Goal: Information Seeking & Learning: Understand process/instructions

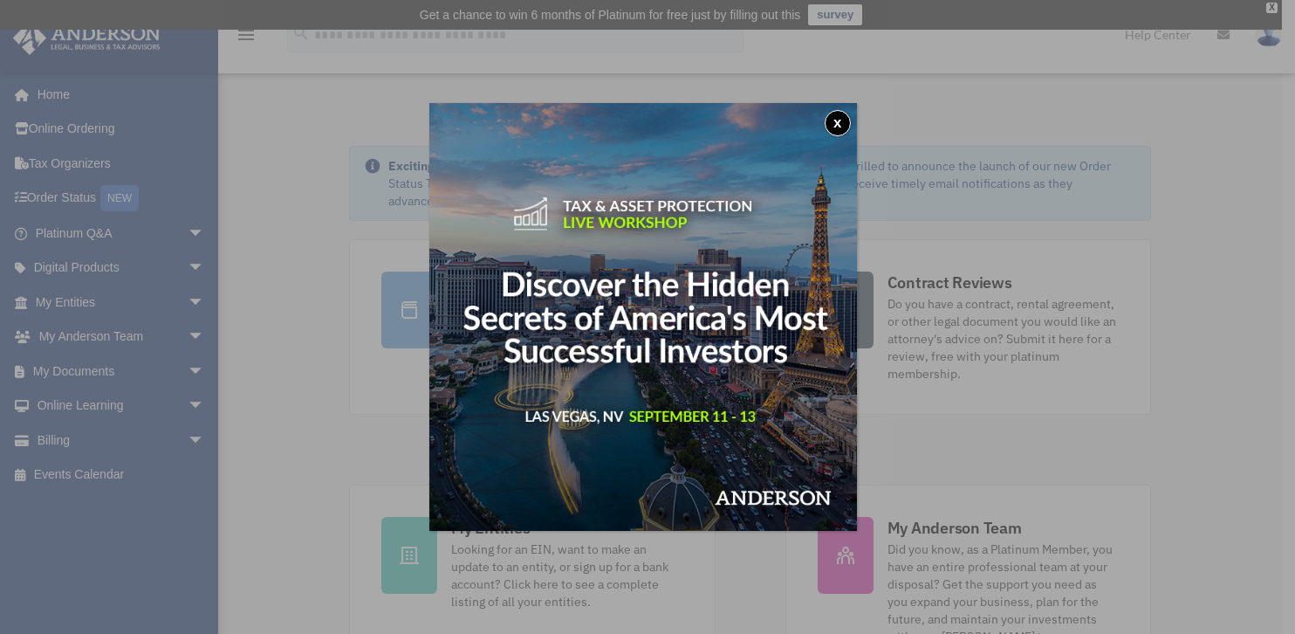
click at [840, 120] on button "x" at bounding box center [838, 123] width 26 height 26
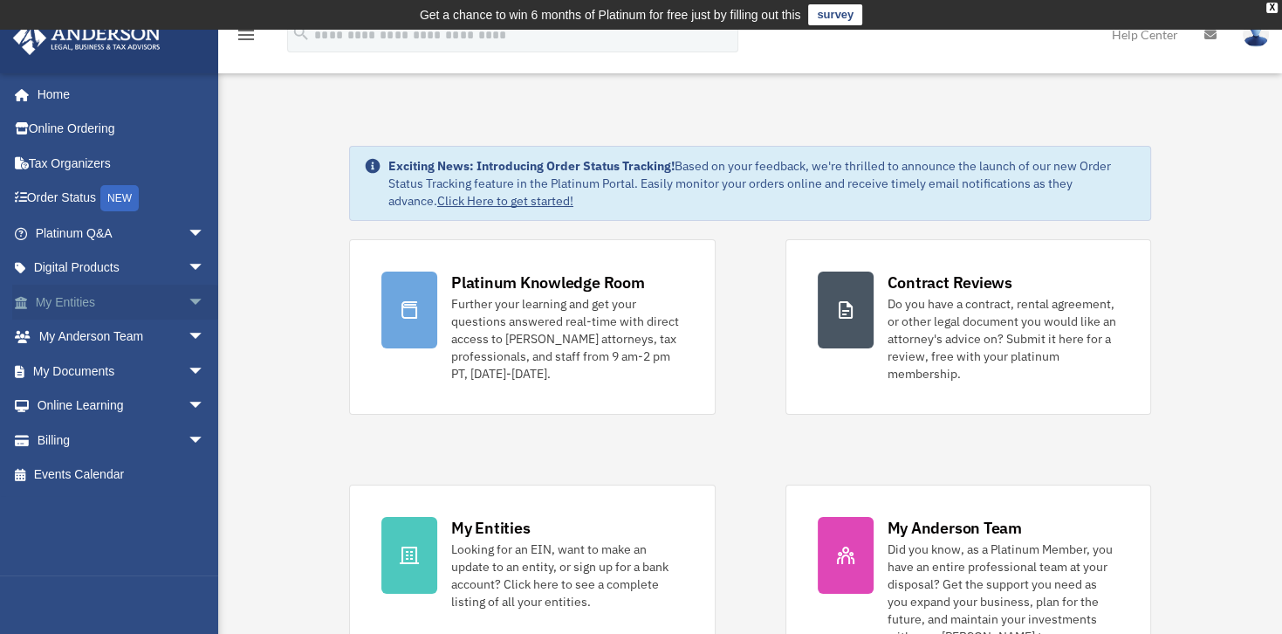
click at [188, 298] on span "arrow_drop_down" at bounding box center [205, 302] width 35 height 36
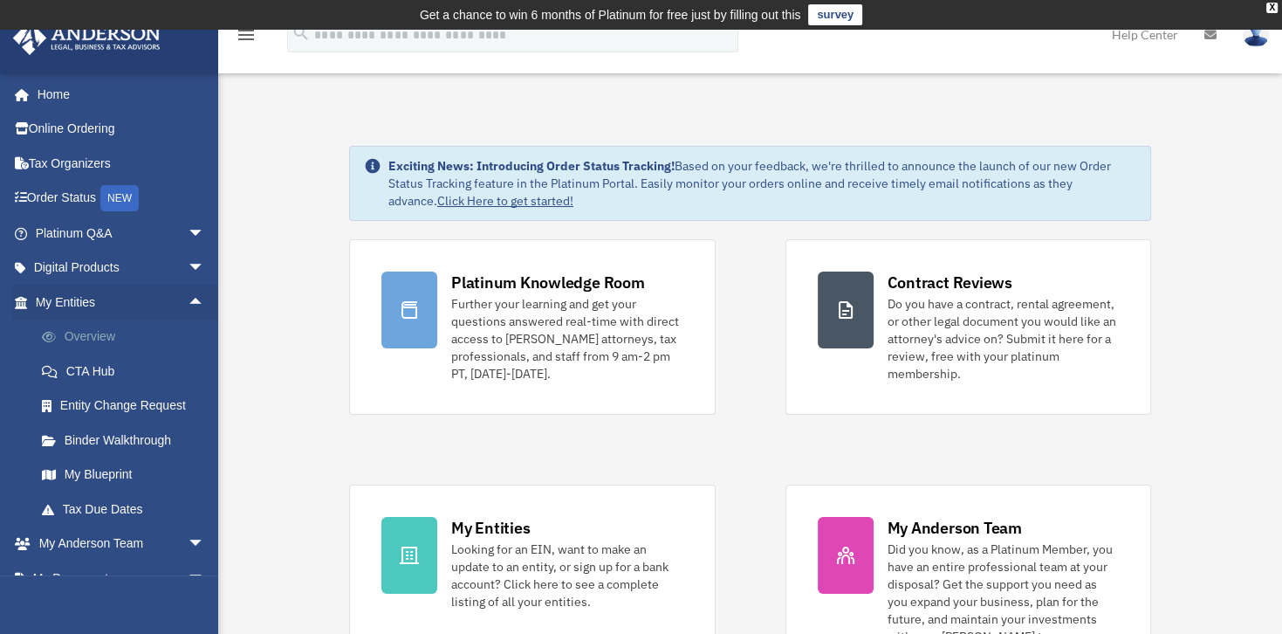
click at [104, 336] on link "Overview" at bounding box center [127, 336] width 207 height 35
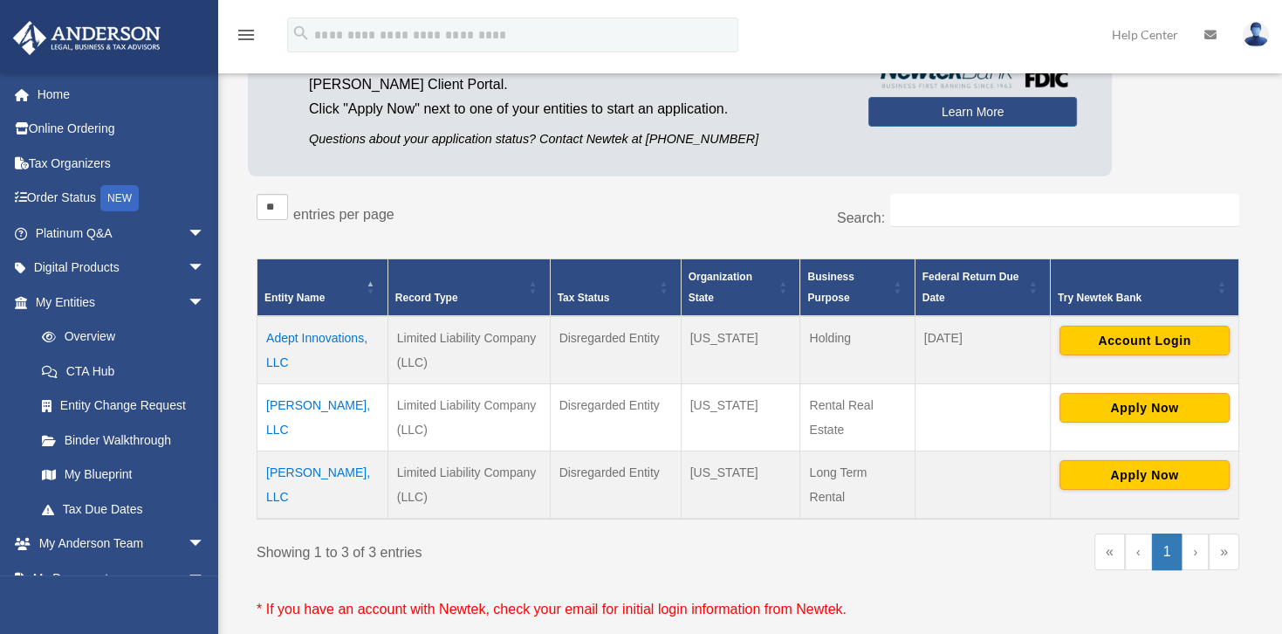
scroll to position [226, 0]
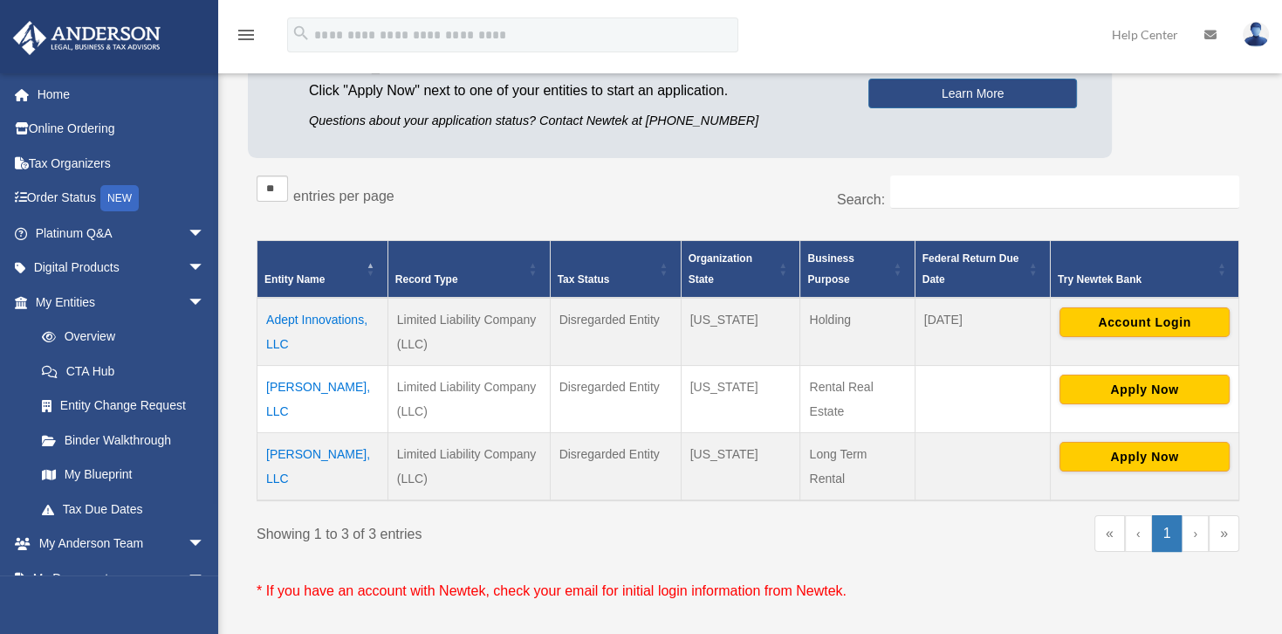
click at [311, 451] on td "Ritam Barapragyam, LLC" at bounding box center [322, 466] width 131 height 68
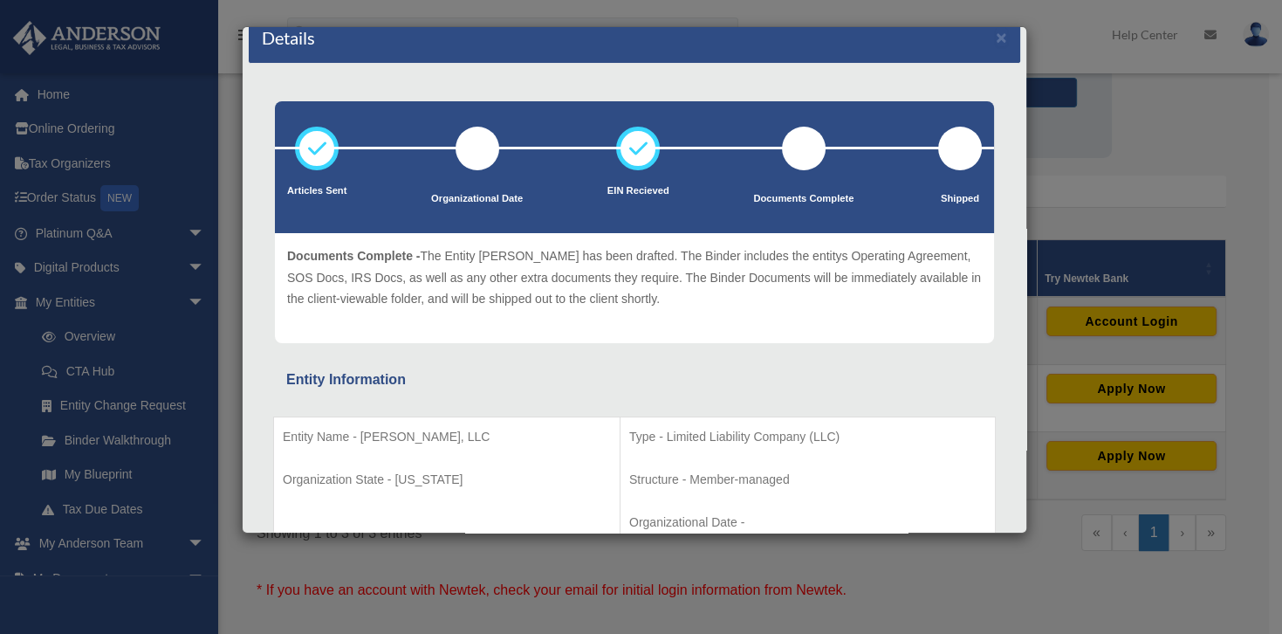
scroll to position [0, 0]
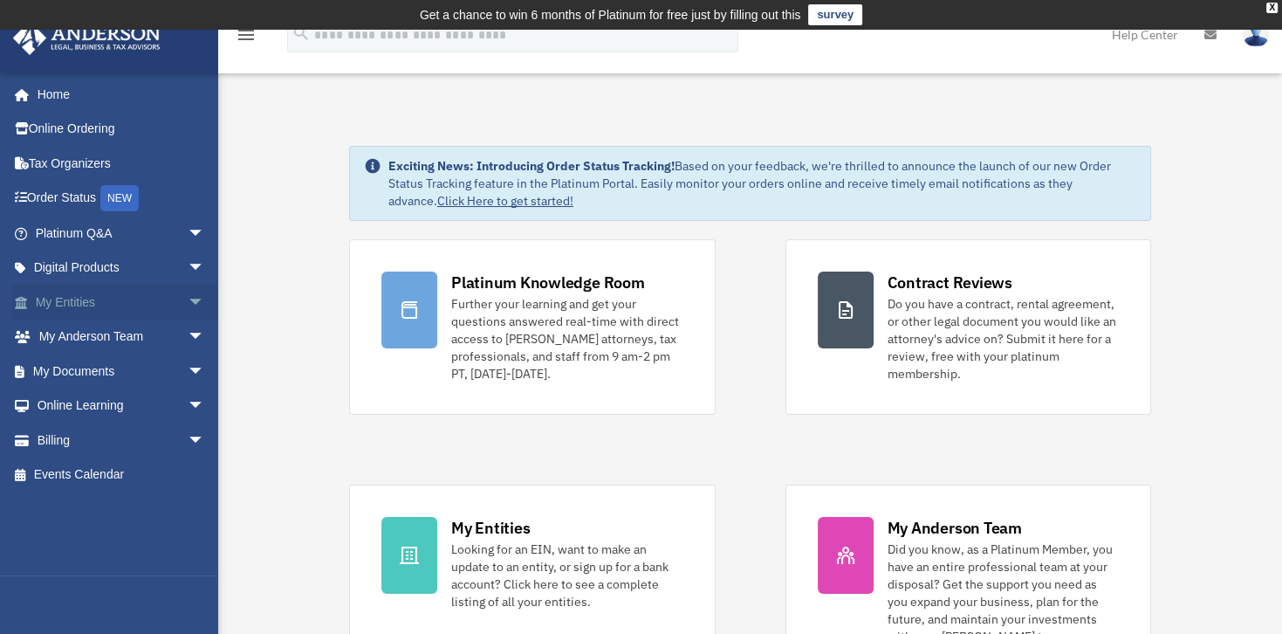
click at [188, 298] on span "arrow_drop_down" at bounding box center [205, 302] width 35 height 36
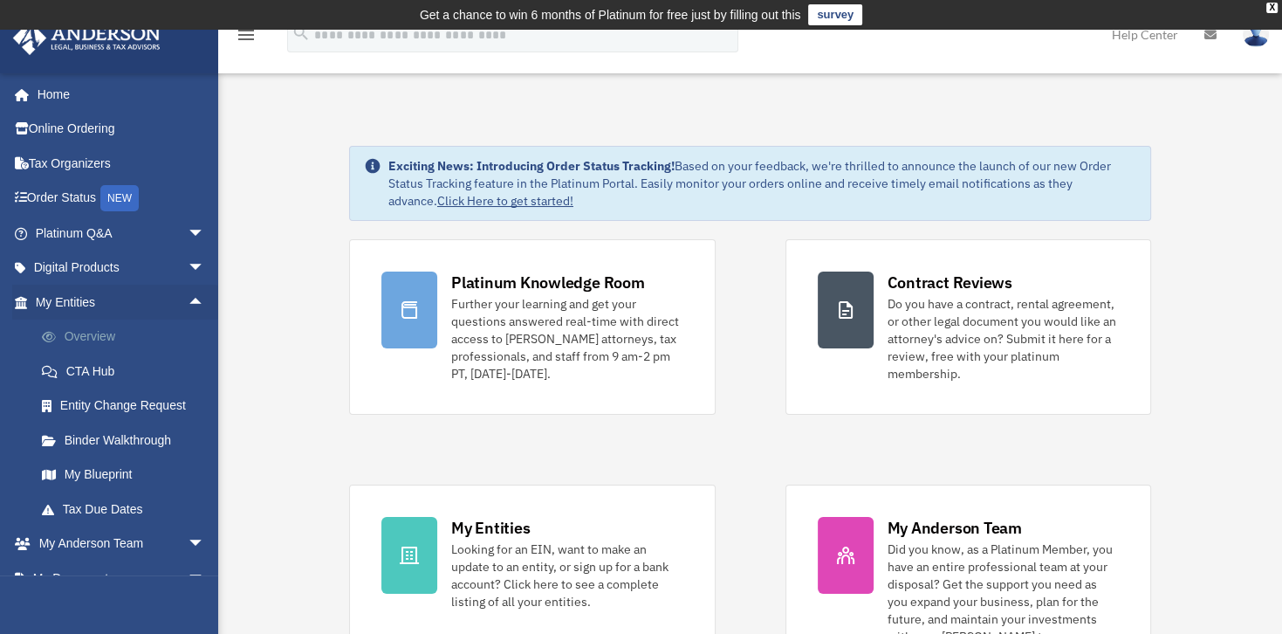
click at [91, 335] on link "Overview" at bounding box center [127, 336] width 207 height 35
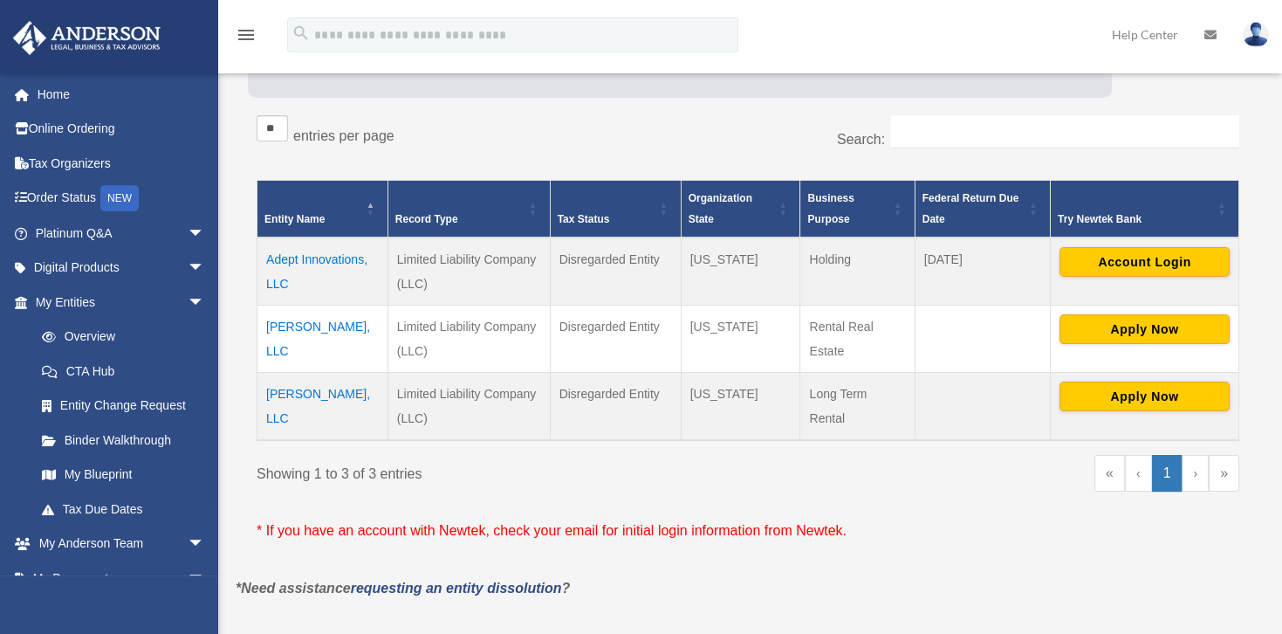
scroll to position [288, 0]
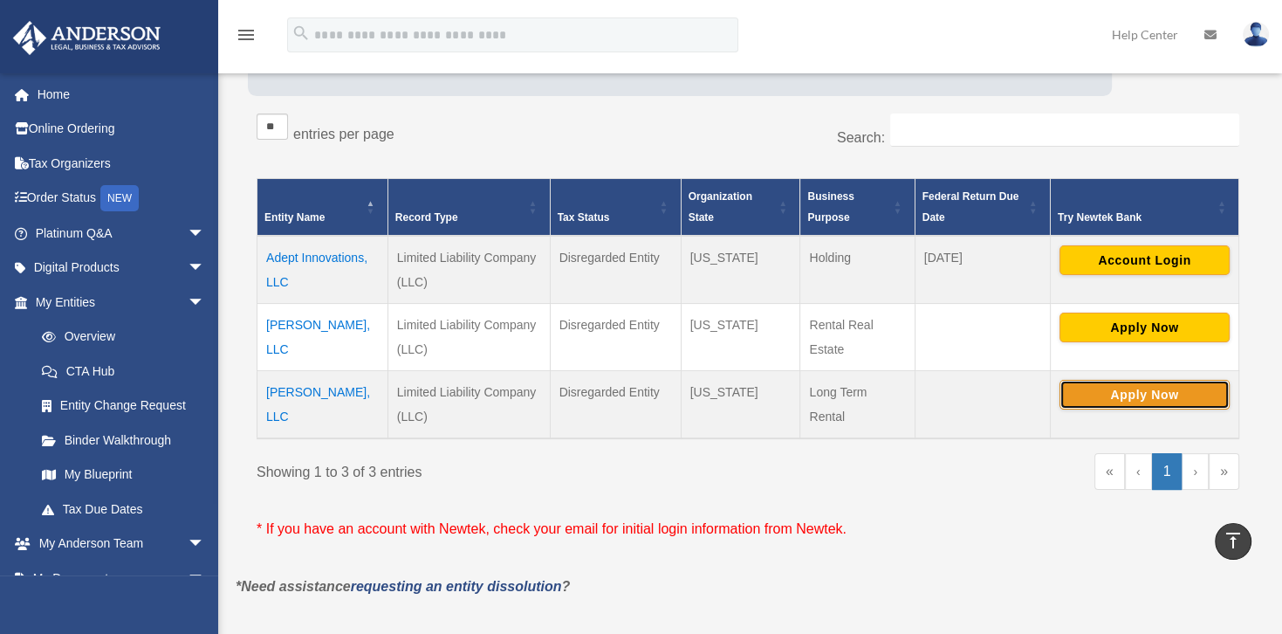
click at [1155, 388] on button "Apply Now" at bounding box center [1144, 395] width 170 height 30
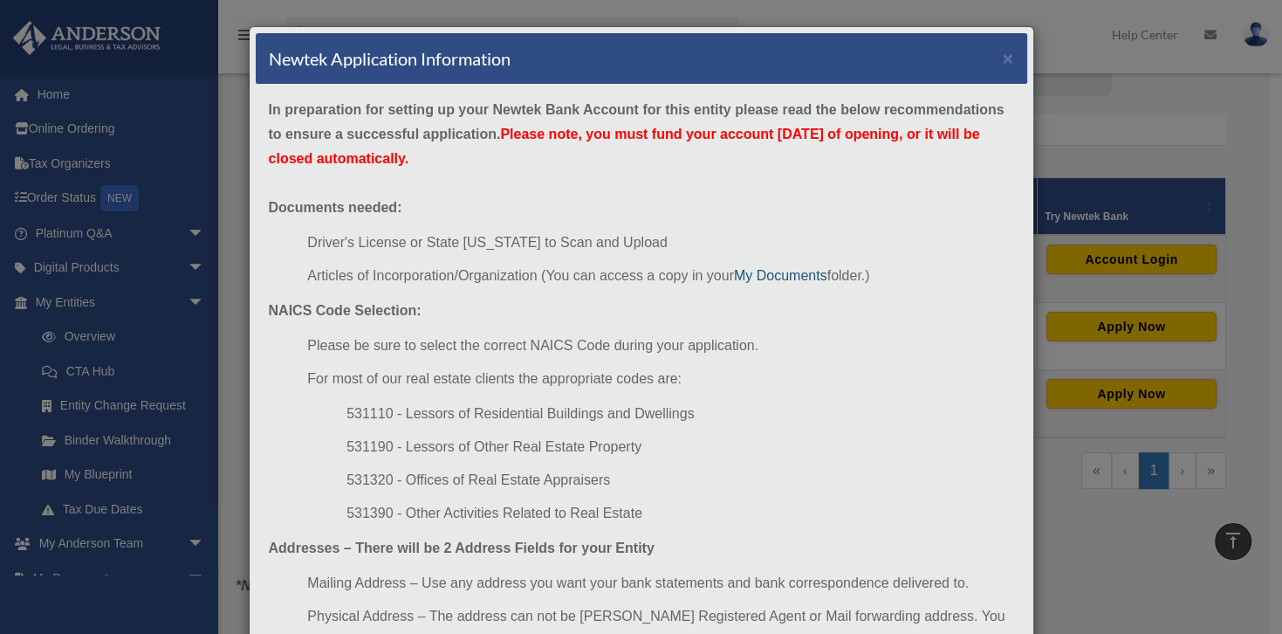
click at [773, 272] on link "My Documents" at bounding box center [780, 275] width 93 height 15
click at [778, 277] on link "My Documents" at bounding box center [780, 275] width 93 height 15
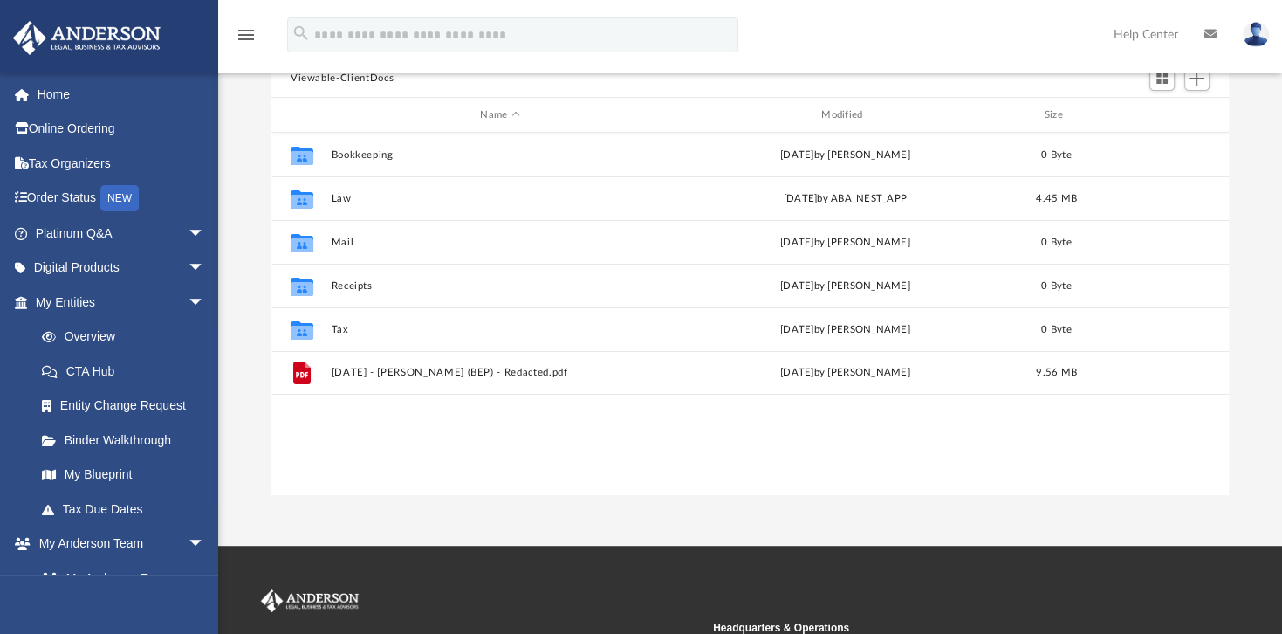
scroll to position [202, 0]
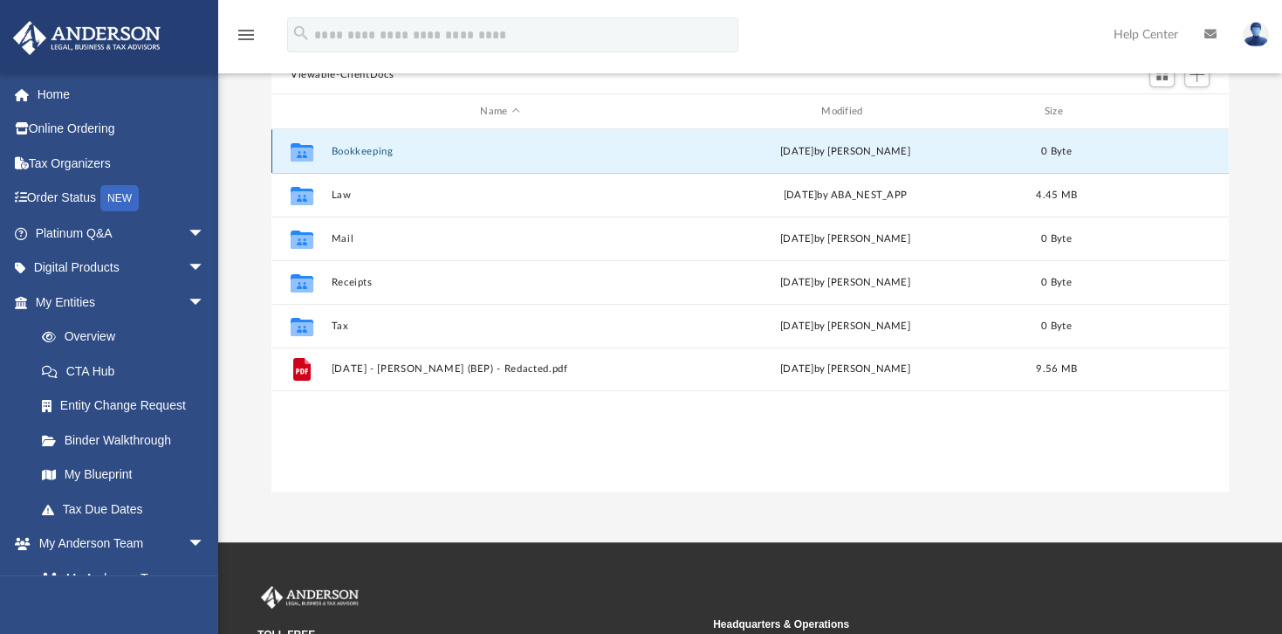
click at [367, 151] on button "Bookkeeping" at bounding box center [500, 151] width 338 height 11
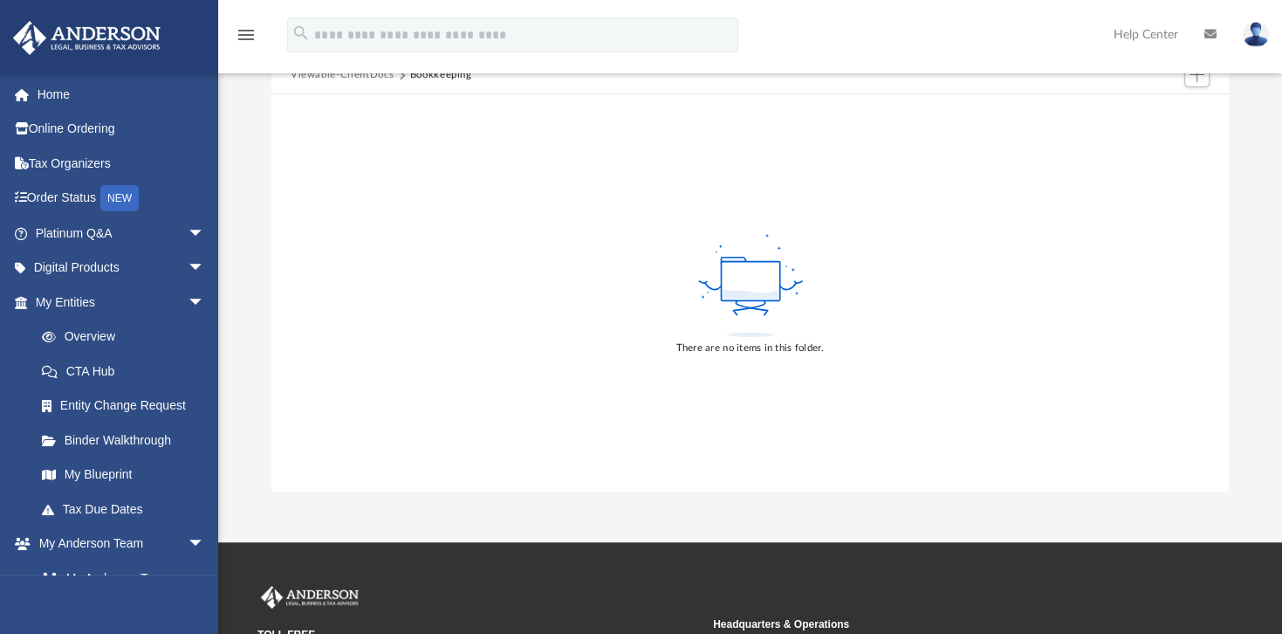
scroll to position [0, 0]
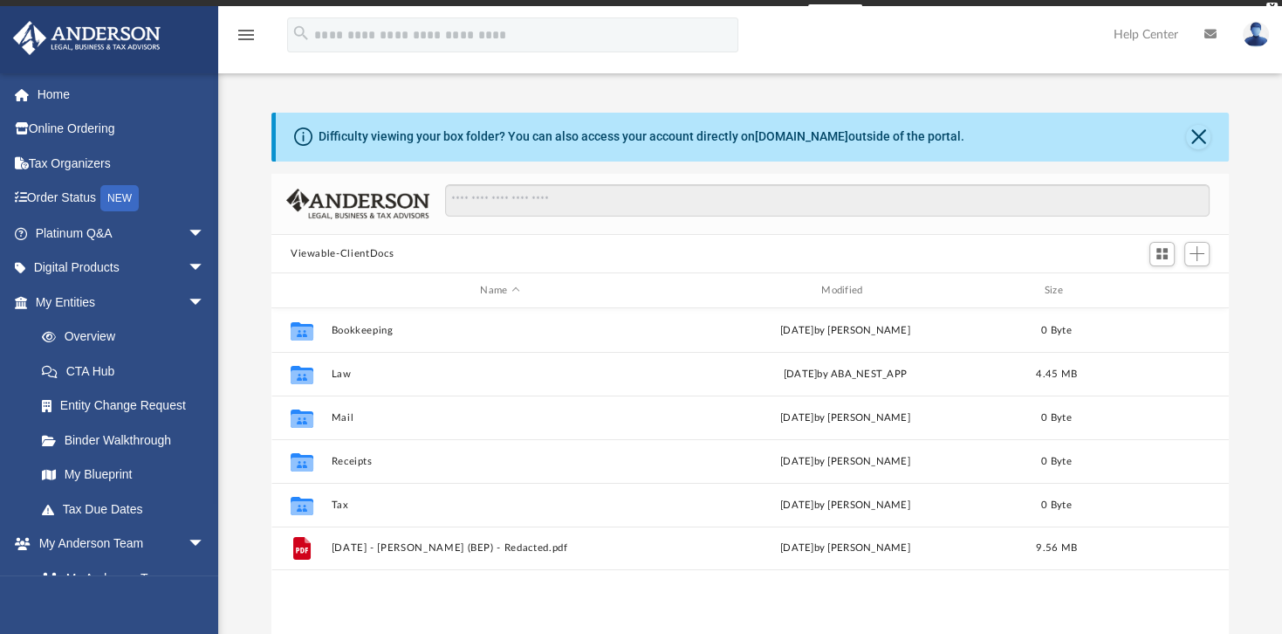
scroll to position [383, 943]
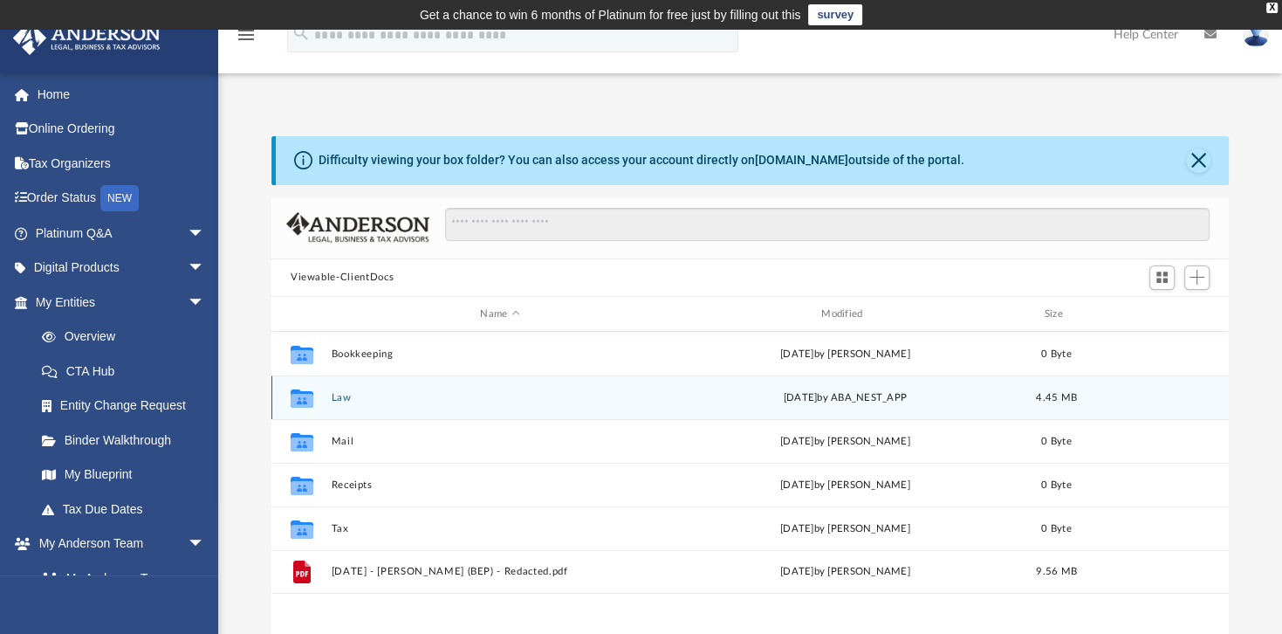
click at [340, 397] on button "Law" at bounding box center [500, 397] width 338 height 11
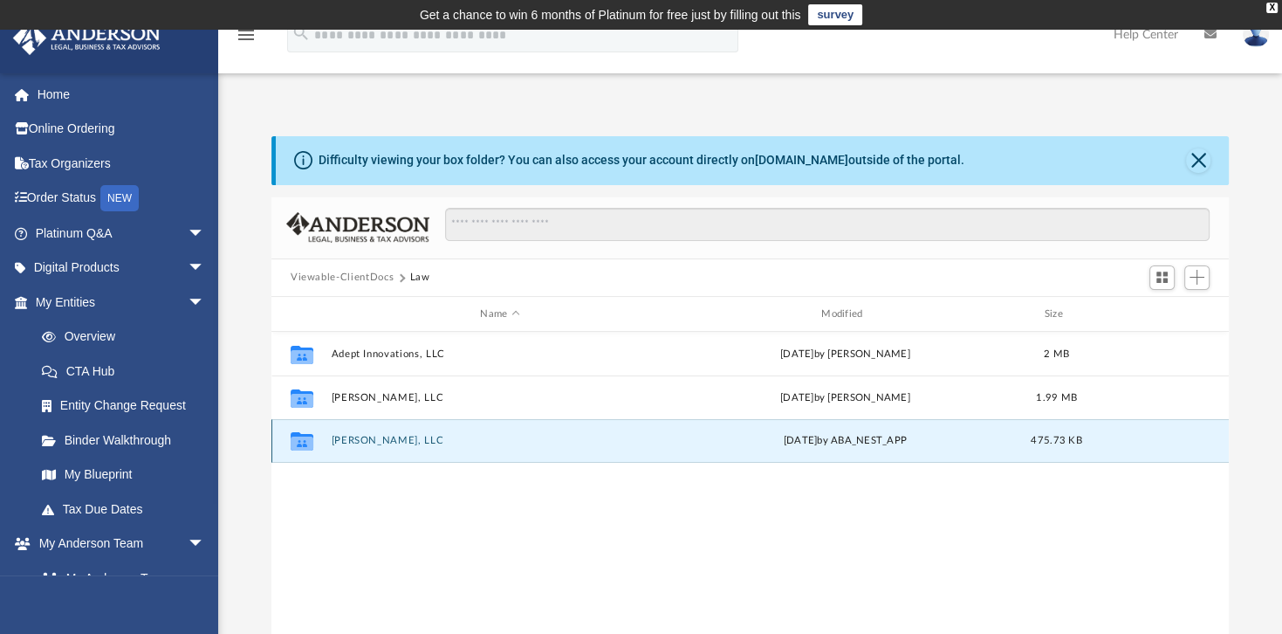
click at [360, 437] on button "Ritam Barapragyam, LLC" at bounding box center [500, 440] width 338 height 11
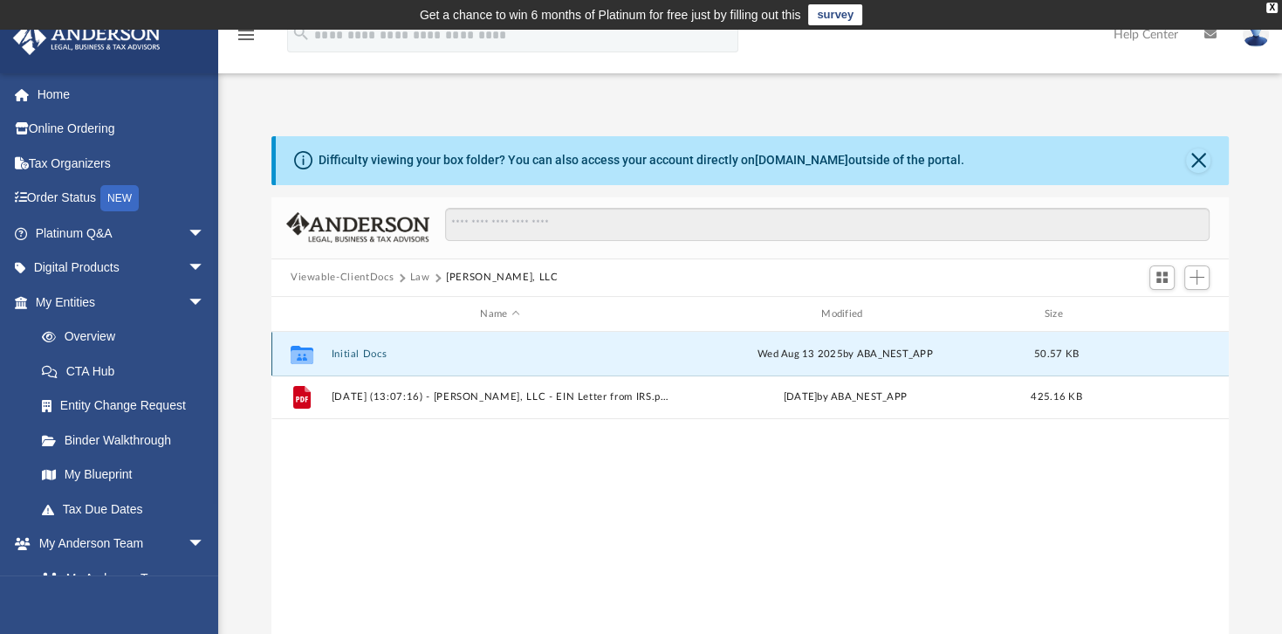
click at [346, 351] on button "Initial Docs" at bounding box center [500, 353] width 338 height 11
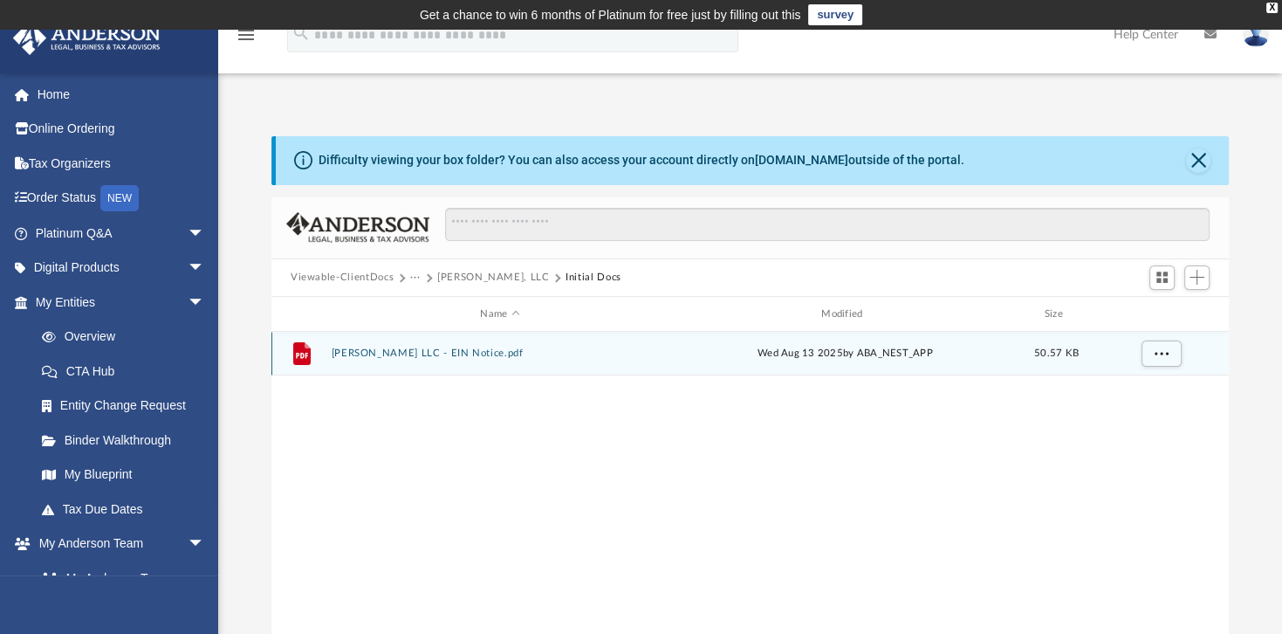
click at [346, 351] on button "Ritam Barapragyam LLC - EIN Notice.pdf" at bounding box center [500, 353] width 338 height 11
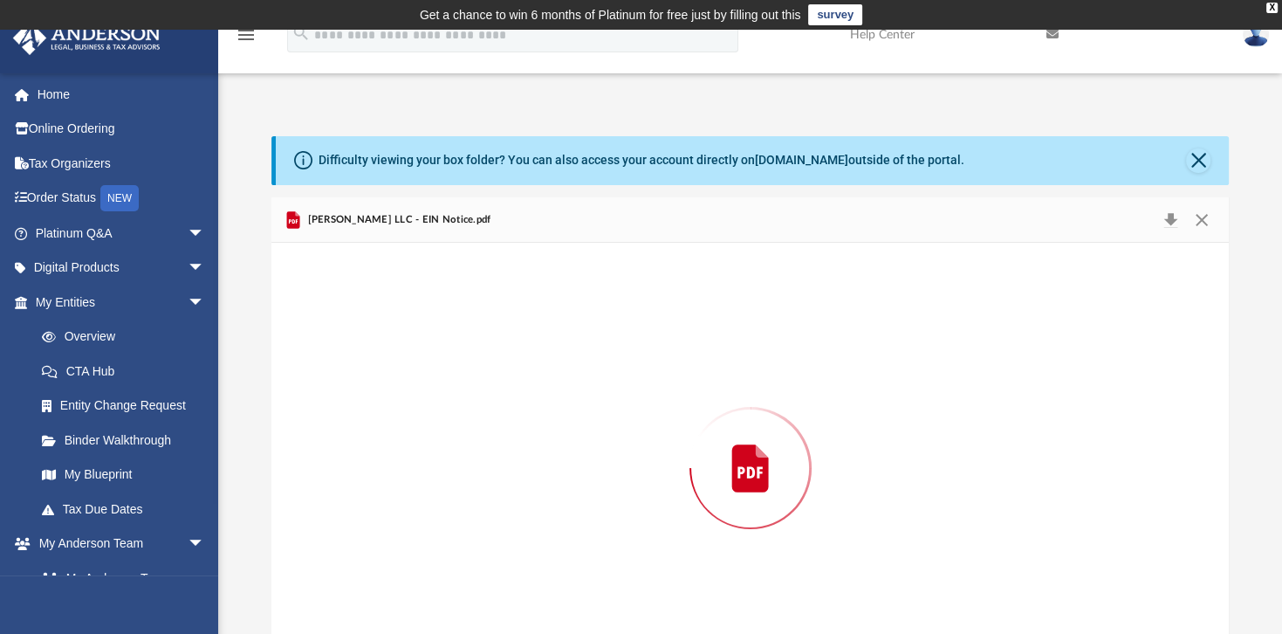
scroll to position [59, 0]
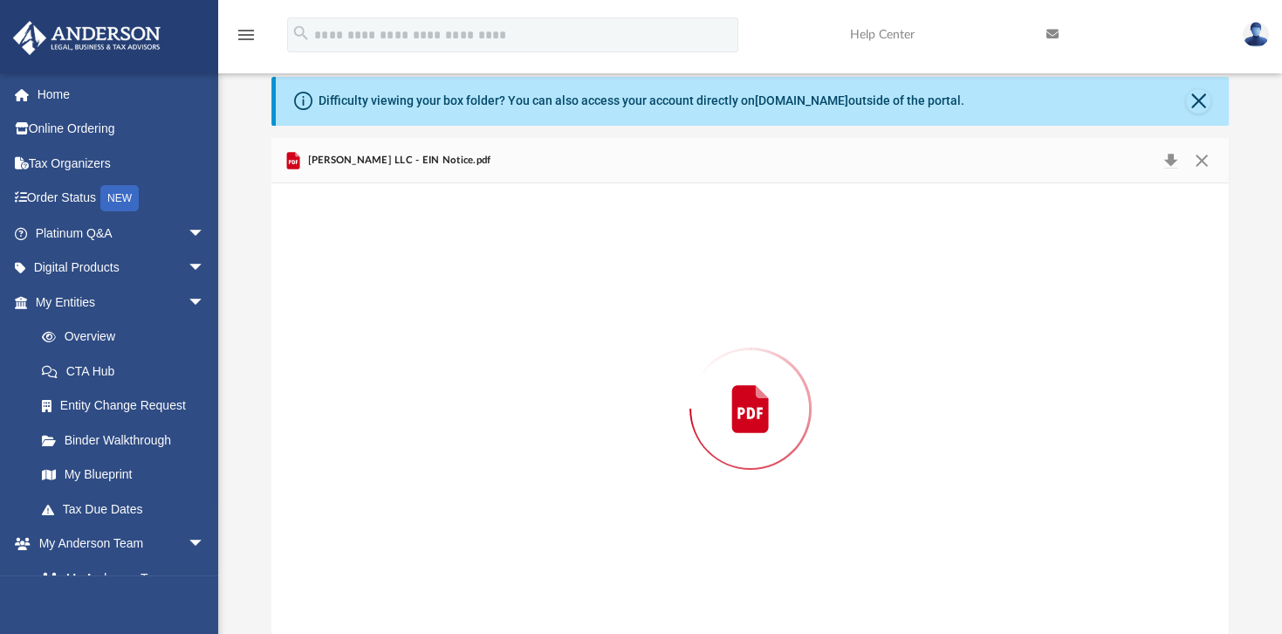
click at [346, 351] on div "Preview" at bounding box center [749, 408] width 957 height 450
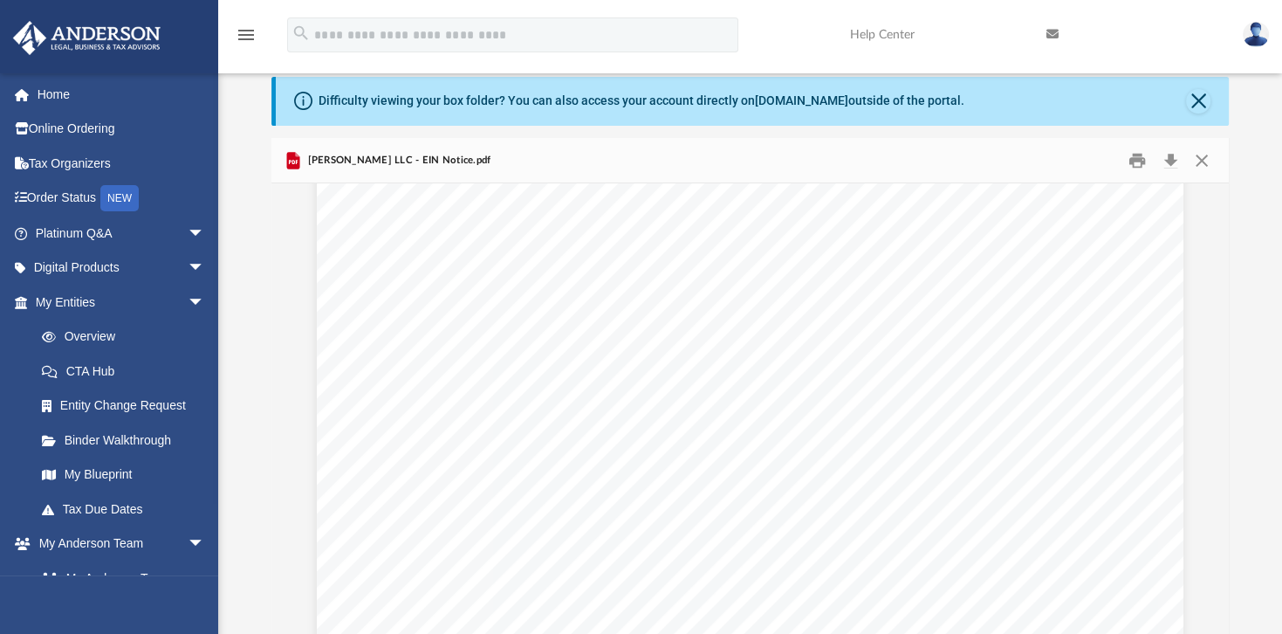
scroll to position [119, 0]
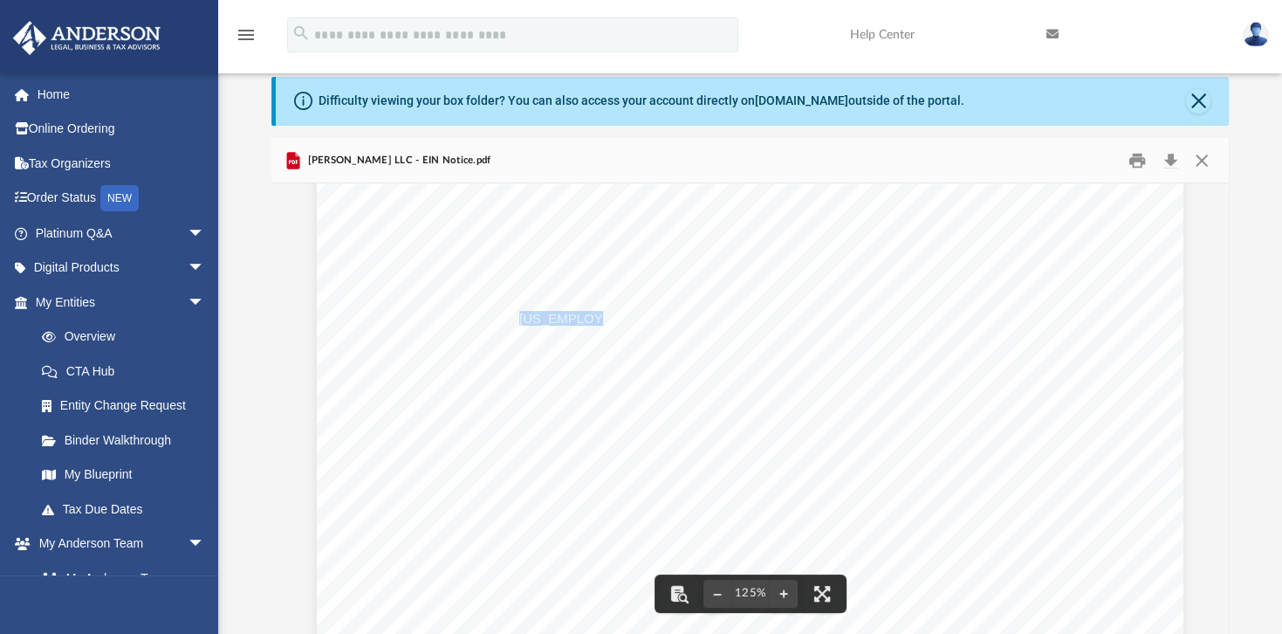
drag, startPoint x: 580, startPoint y: 319, endPoint x: 514, endPoint y: 318, distance: 66.3
click at [519, 318] on span "39-3745885" at bounding box center [658, 318] width 279 height 13
click at [883, 491] on span "Continue >>" at bounding box center [884, 495] width 79 height 15
click at [866, 497] on span "Continue >>" at bounding box center [884, 495] width 79 height 15
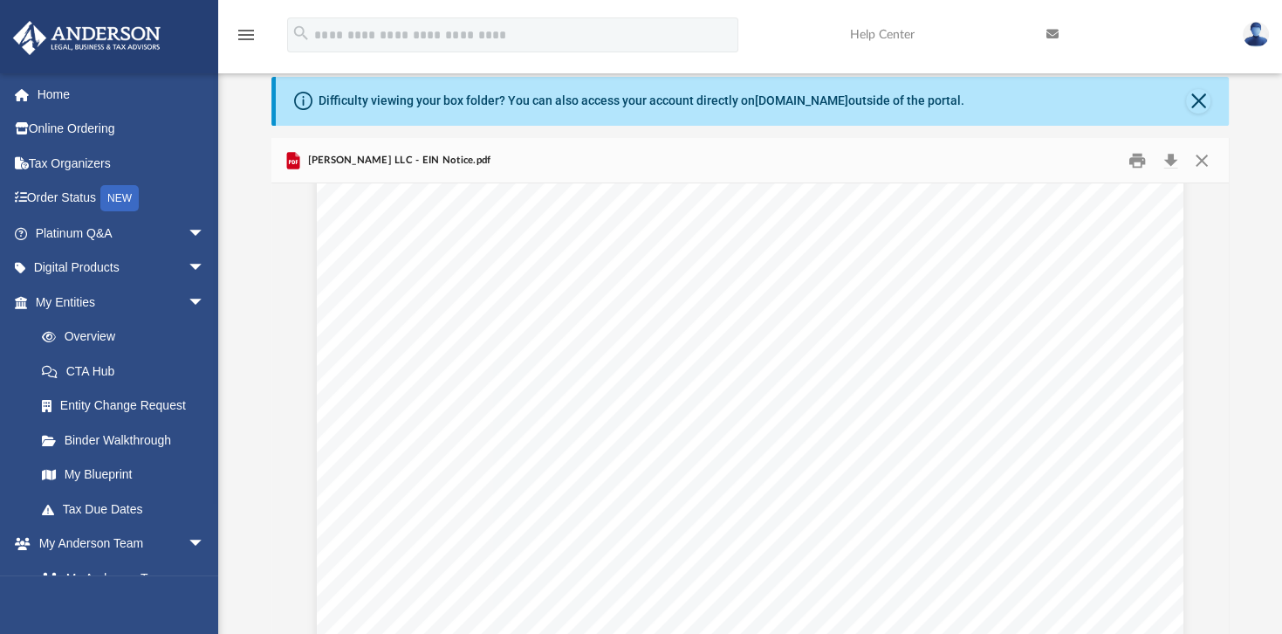
click at [866, 497] on span "Continue >>" at bounding box center [884, 495] width 79 height 15
click at [861, 494] on span "Continue >>" at bounding box center [884, 495] width 79 height 15
click at [820, 591] on button "File preview" at bounding box center [822, 593] width 38 height 38
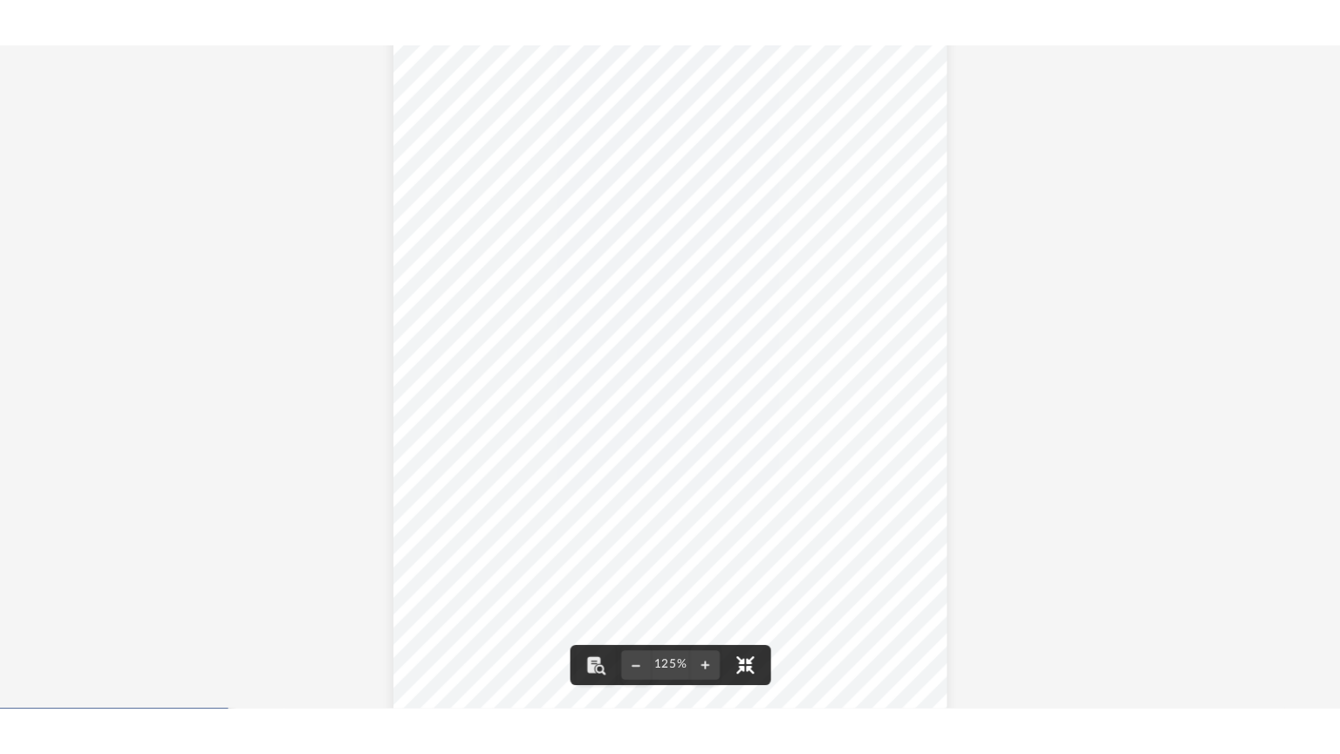
scroll to position [0, 0]
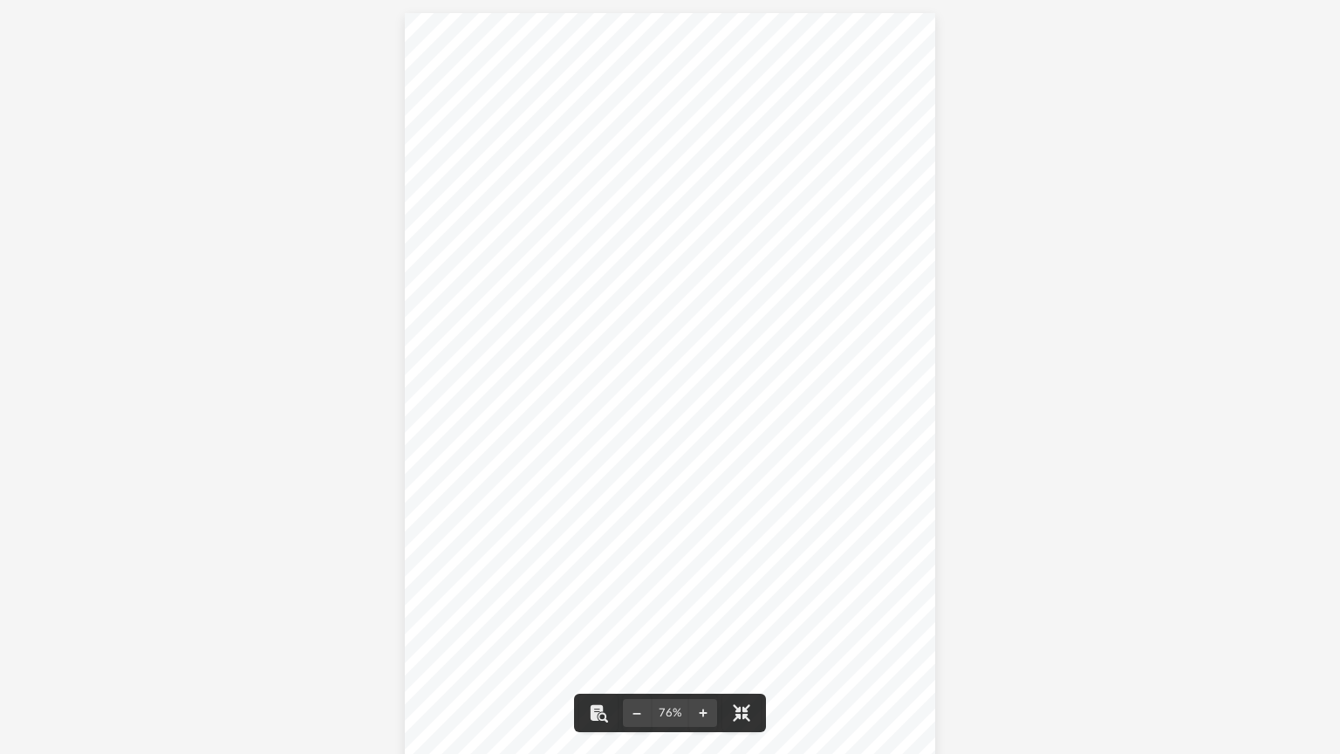
click at [752, 264] on span "Continue >>" at bounding box center [752, 268] width 48 height 9
click at [908, 27] on link "Page 1" at bounding box center [915, 29] width 15 height 10
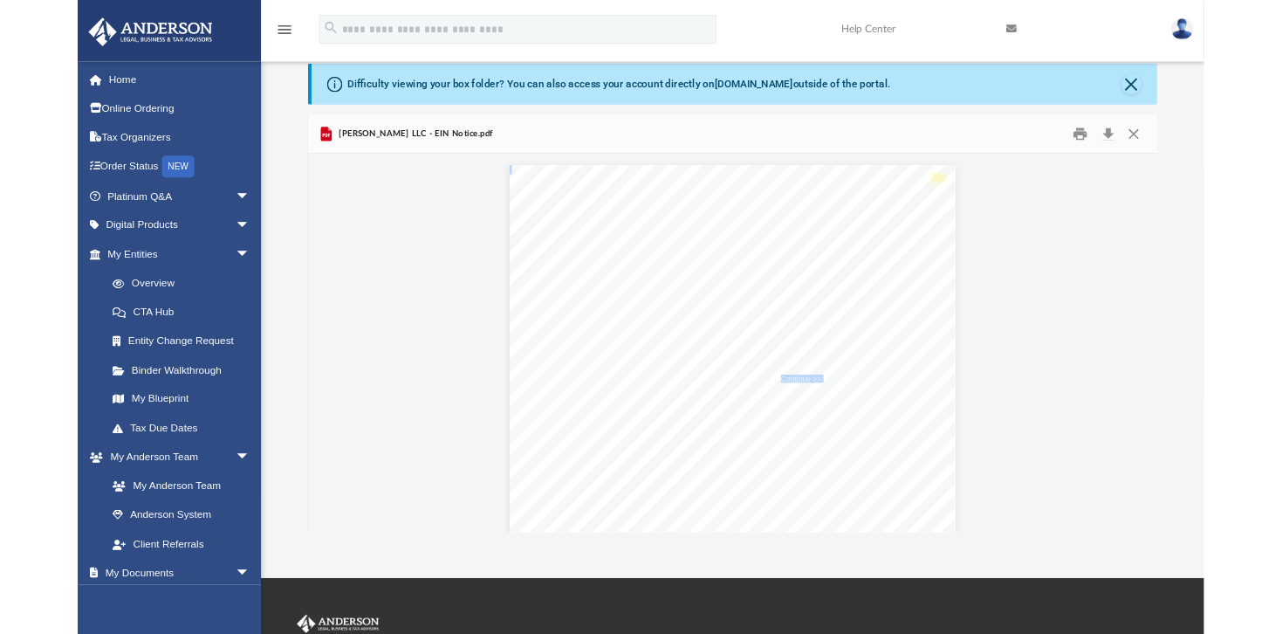
scroll to position [14, 14]
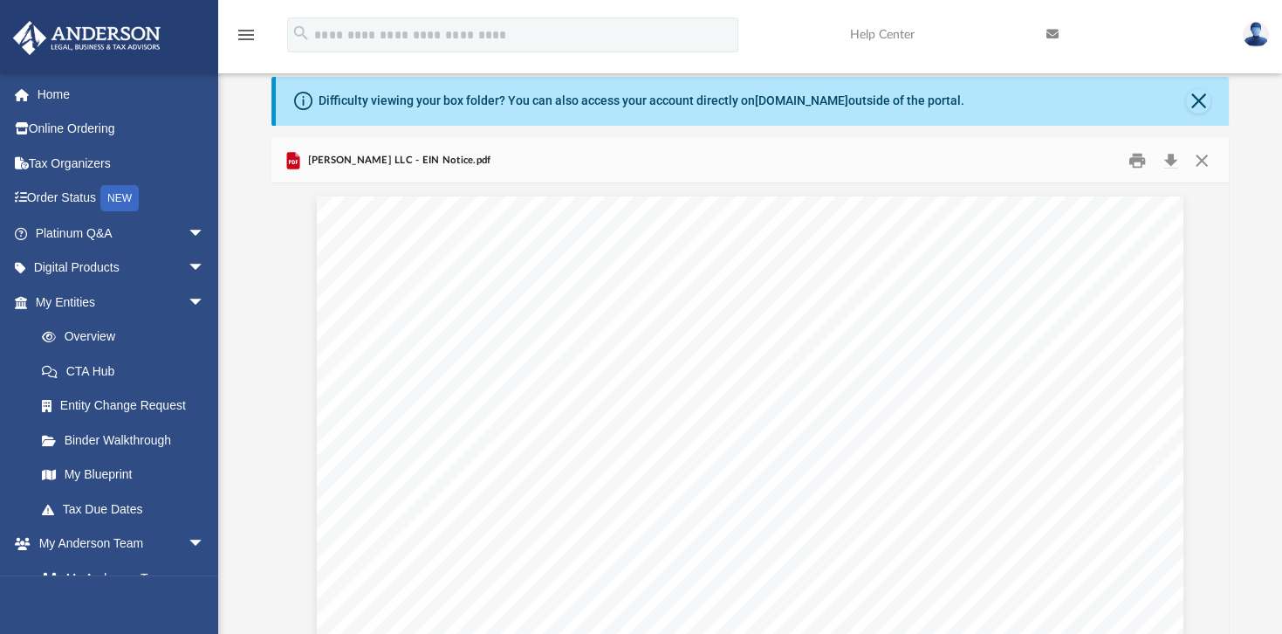
click at [1248, 263] on div "Difficulty viewing your box folder? You can also access your account directly o…" at bounding box center [750, 356] width 1064 height 558
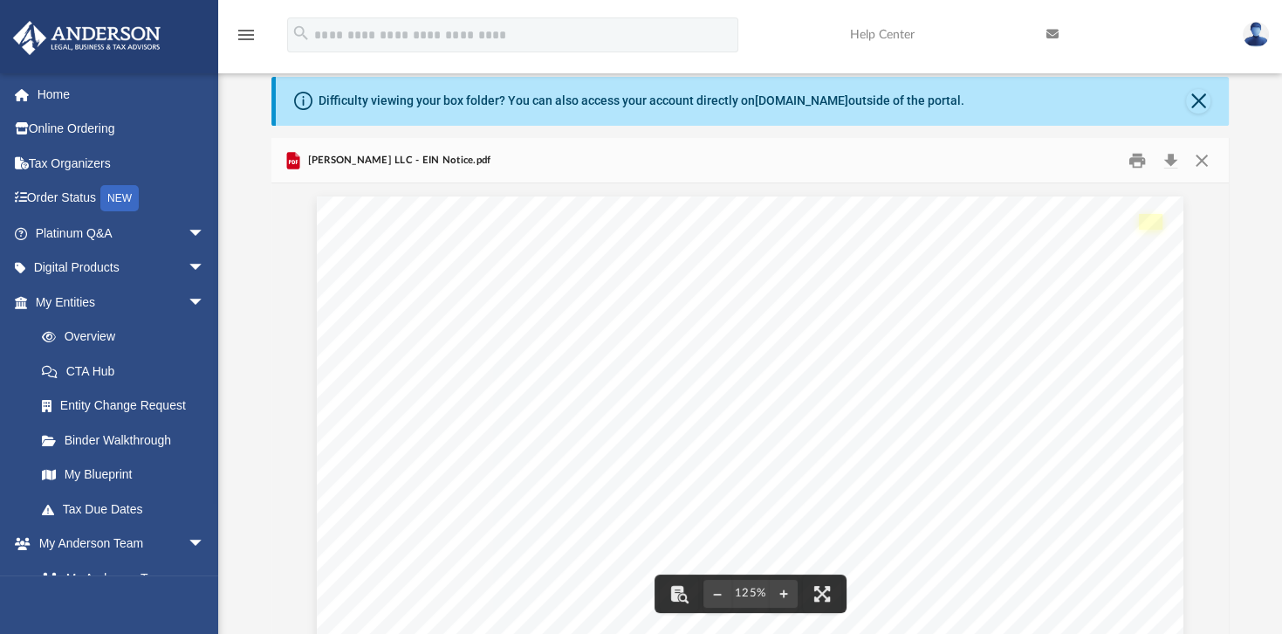
click at [1142, 218] on link "Page 1" at bounding box center [1151, 221] width 24 height 15
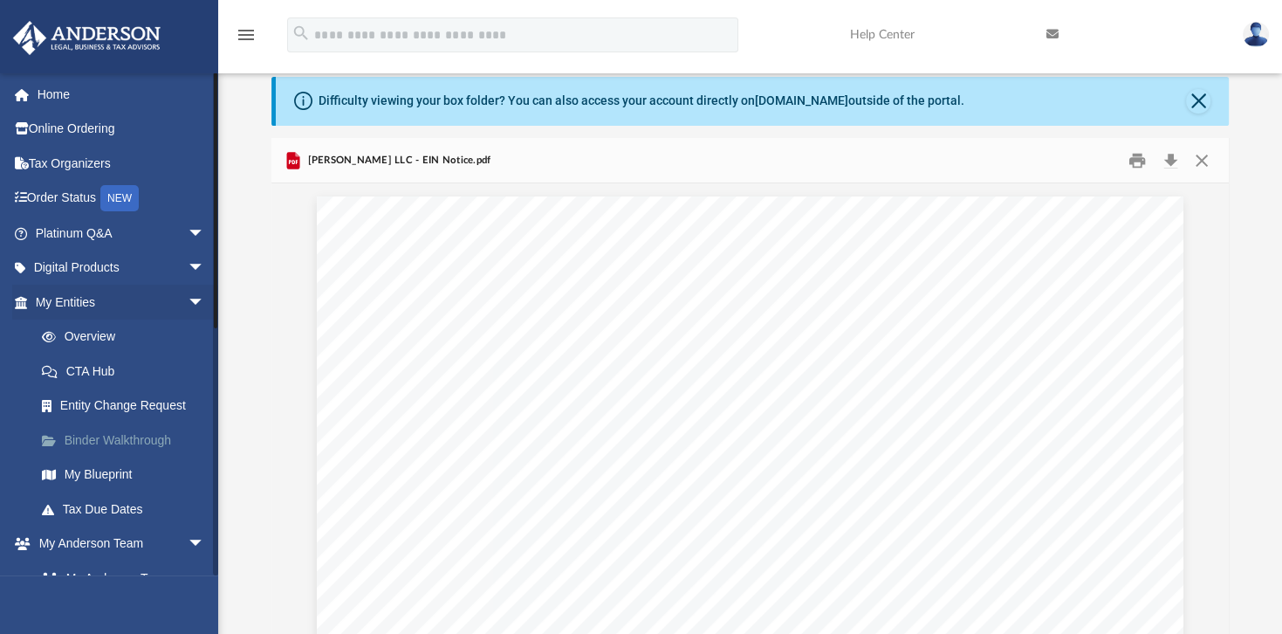
click at [92, 437] on link "Binder Walkthrough" at bounding box center [127, 439] width 207 height 35
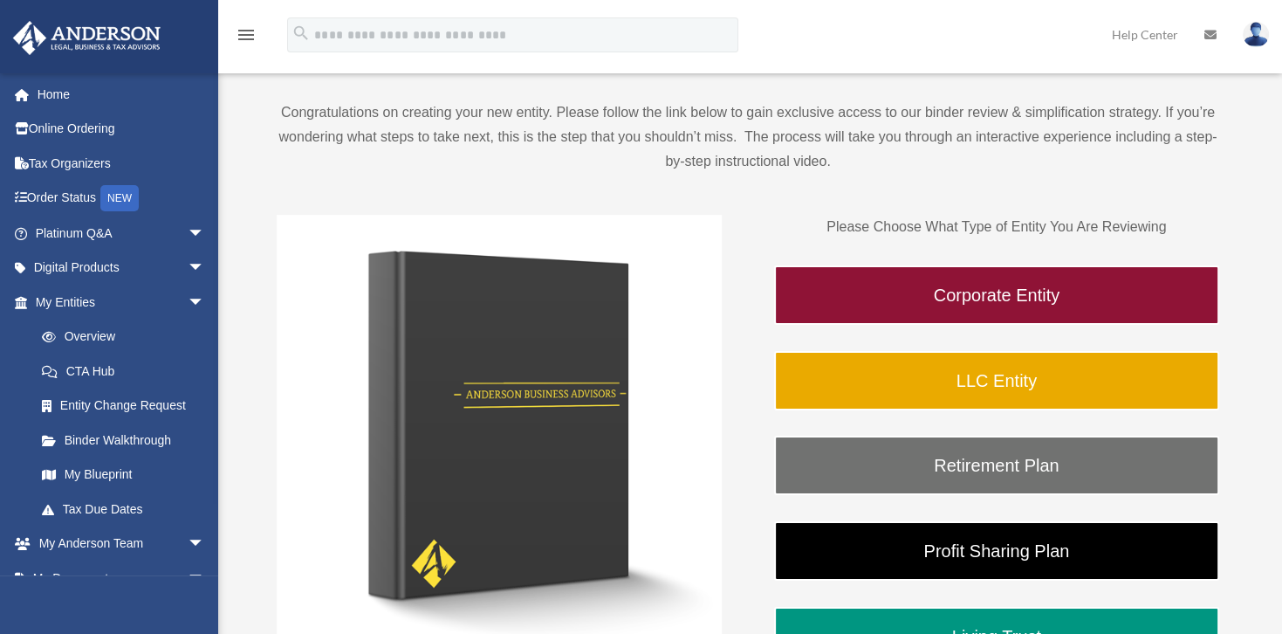
scroll to position [163, 0]
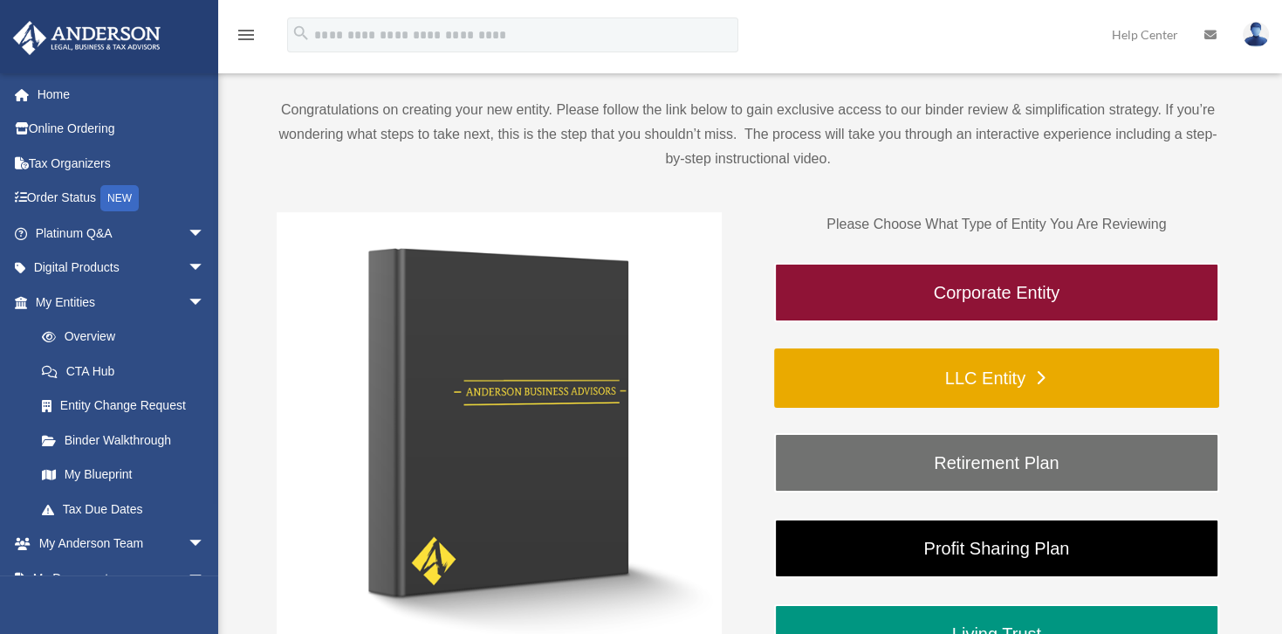
click at [1008, 375] on link "LLC Entity" at bounding box center [996, 377] width 445 height 59
